Goal: Information Seeking & Learning: Learn about a topic

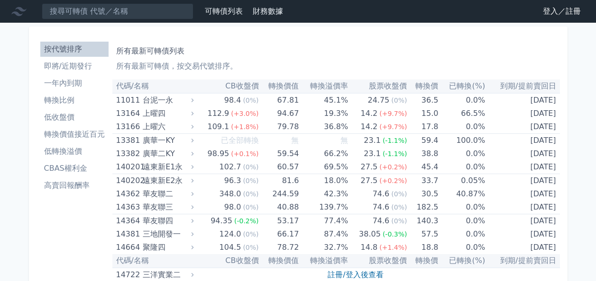
drag, startPoint x: 0, startPoint y: 0, endPoint x: 270, endPoint y: 71, distance: 279.3
click at [73, 164] on li "CBAS權利金" at bounding box center [74, 168] width 68 height 11
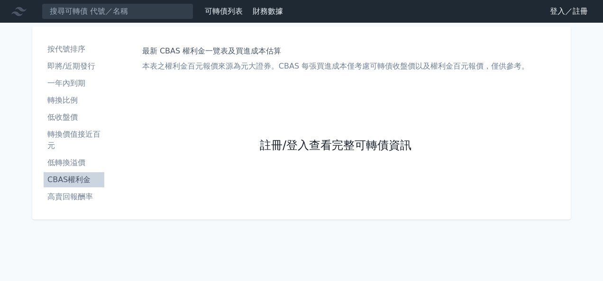
click at [333, 148] on link "註冊/登入查看完整可轉債資訊" at bounding box center [336, 145] width 152 height 15
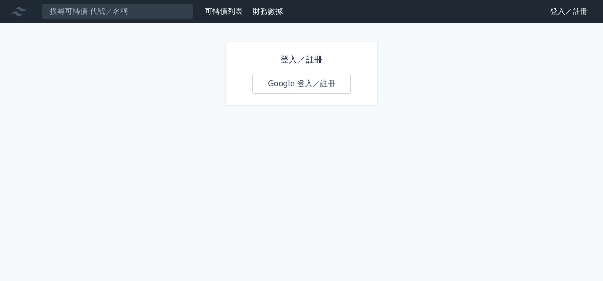
click at [307, 82] on link "Google 登入／註冊" at bounding box center [301, 84] width 99 height 20
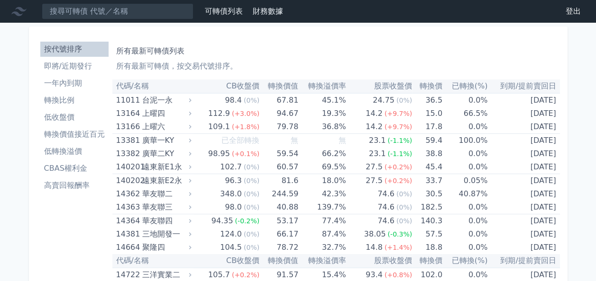
click at [71, 170] on li "CBAS權利金" at bounding box center [74, 168] width 68 height 11
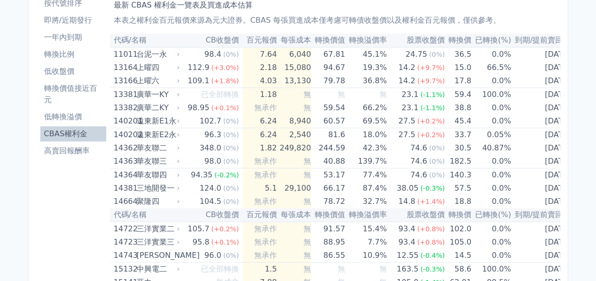
scroll to position [32, 0]
